Goal: Information Seeking & Learning: Understand process/instructions

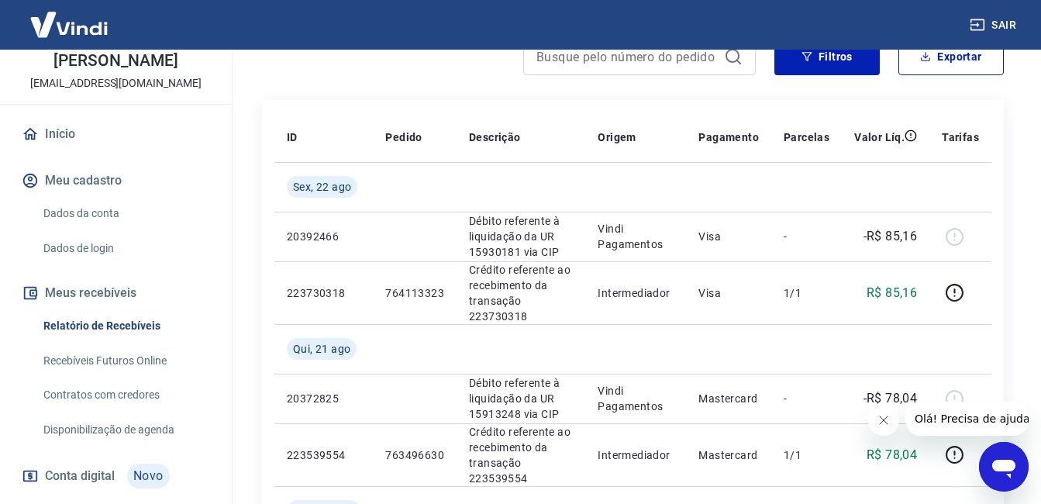
scroll to position [155, 0]
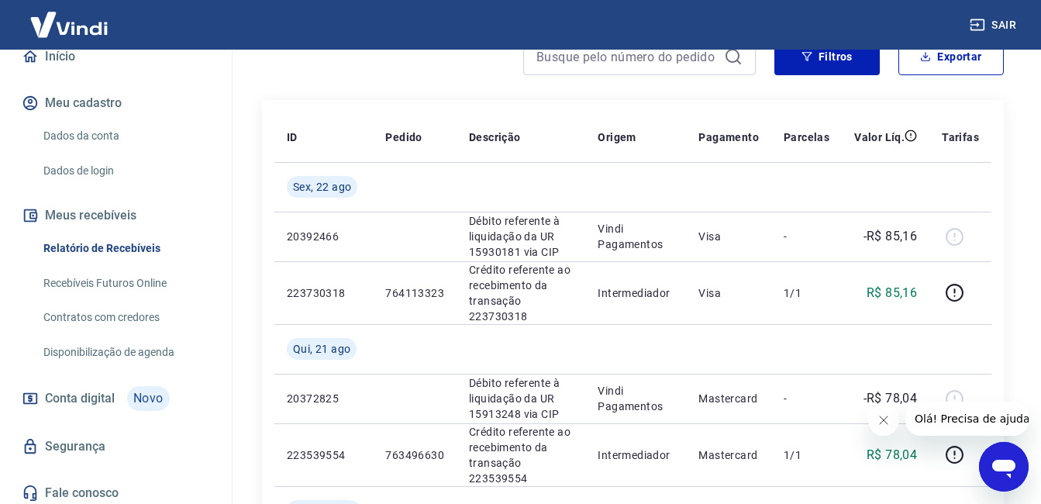
click at [108, 264] on link "Relatório de Recebíveis" at bounding box center [125, 248] width 176 height 32
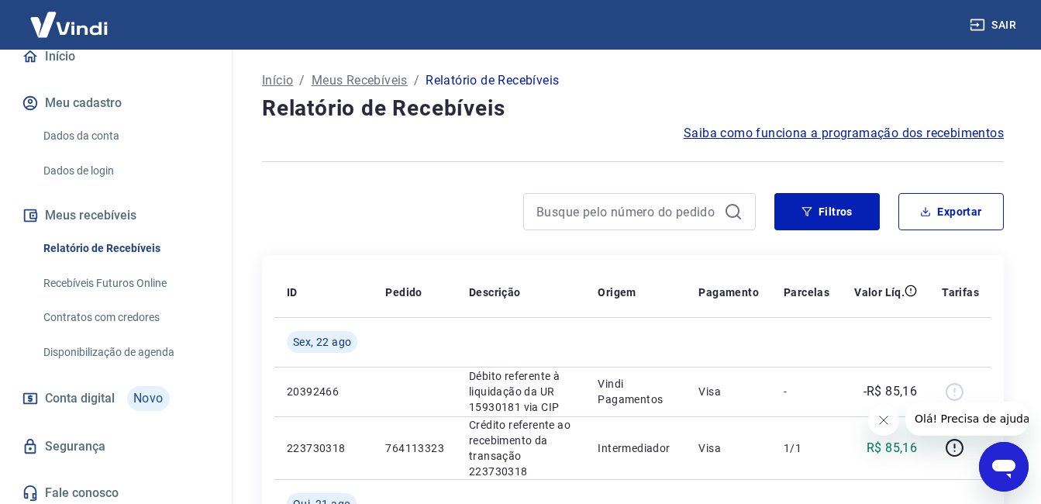
click at [832, 130] on span "Saiba como funciona a programação dos recebimentos" at bounding box center [844, 133] width 320 height 19
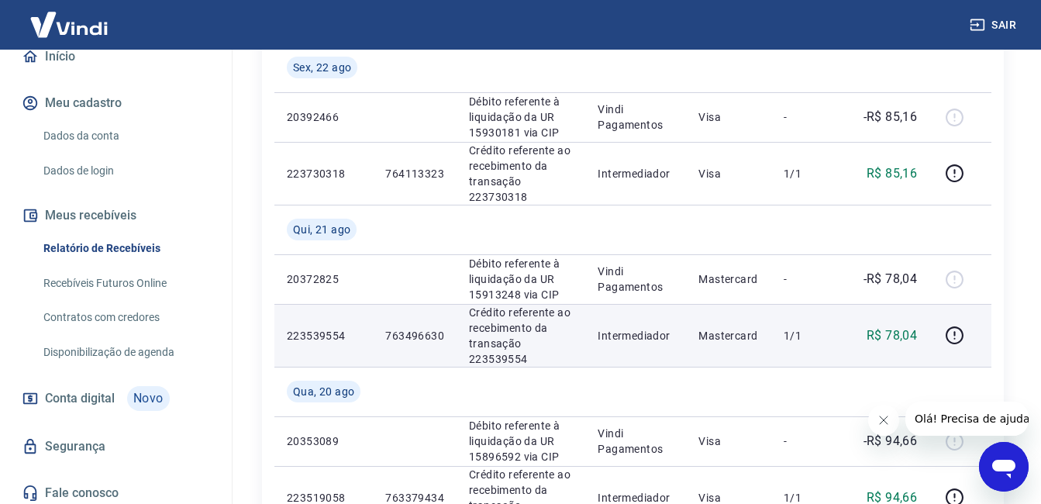
scroll to position [310, 0]
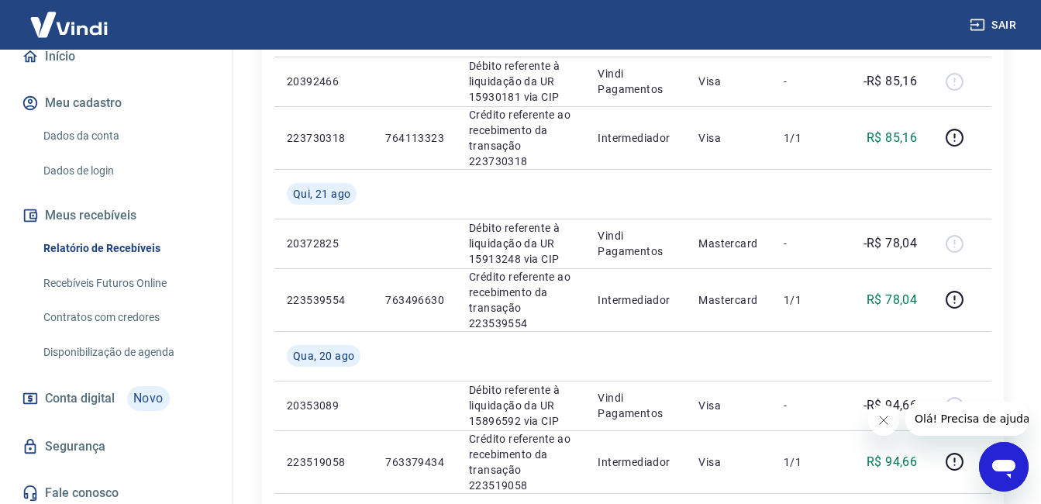
click at [84, 299] on link "Recebíveis Futuros Online" at bounding box center [125, 283] width 176 height 32
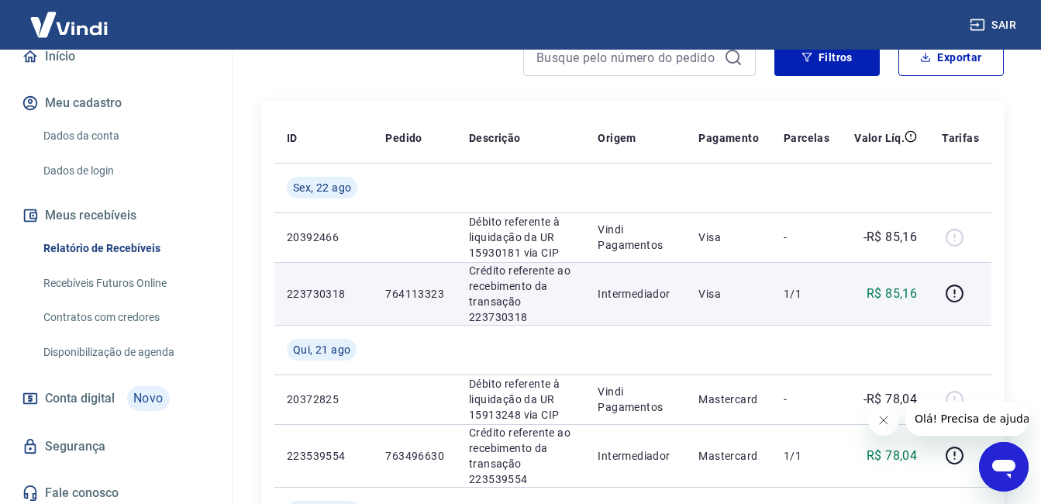
scroll to position [155, 0]
